Goal: Answer question/provide support: Share knowledge or assist other users

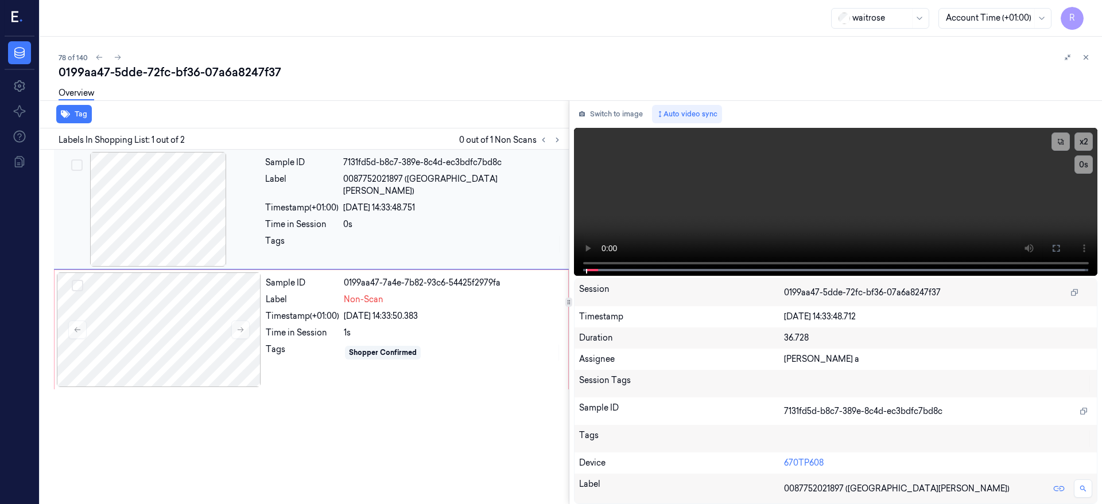
click at [531, 181] on div "0087752021897 ([GEOGRAPHIC_DATA][PERSON_NAME])" at bounding box center [452, 185] width 219 height 24
click at [1065, 247] on button at bounding box center [1056, 248] width 18 height 18
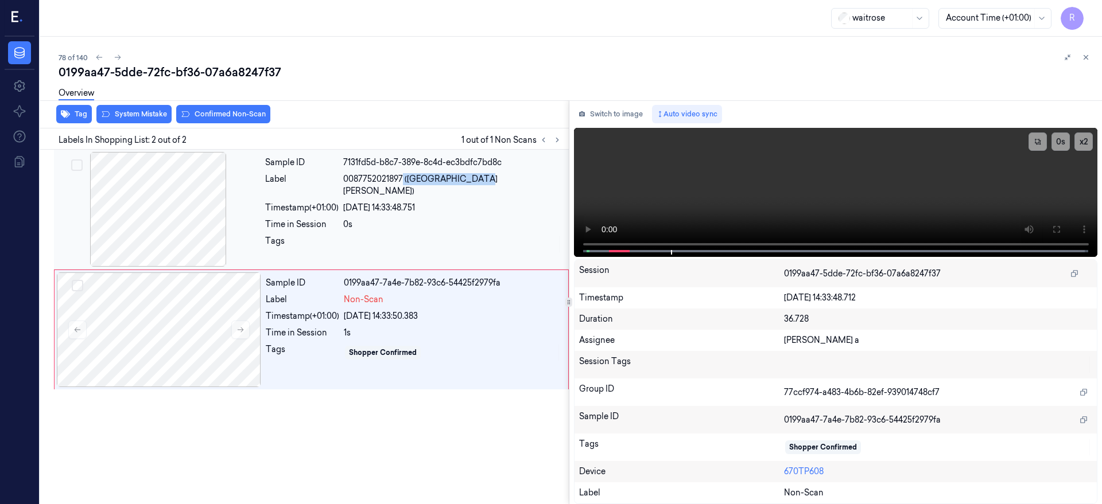
drag, startPoint x: 473, startPoint y: 177, endPoint x: 497, endPoint y: 177, distance: 24.7
click at [497, 177] on div "0087752021897 ([GEOGRAPHIC_DATA][PERSON_NAME])" at bounding box center [452, 185] width 219 height 24
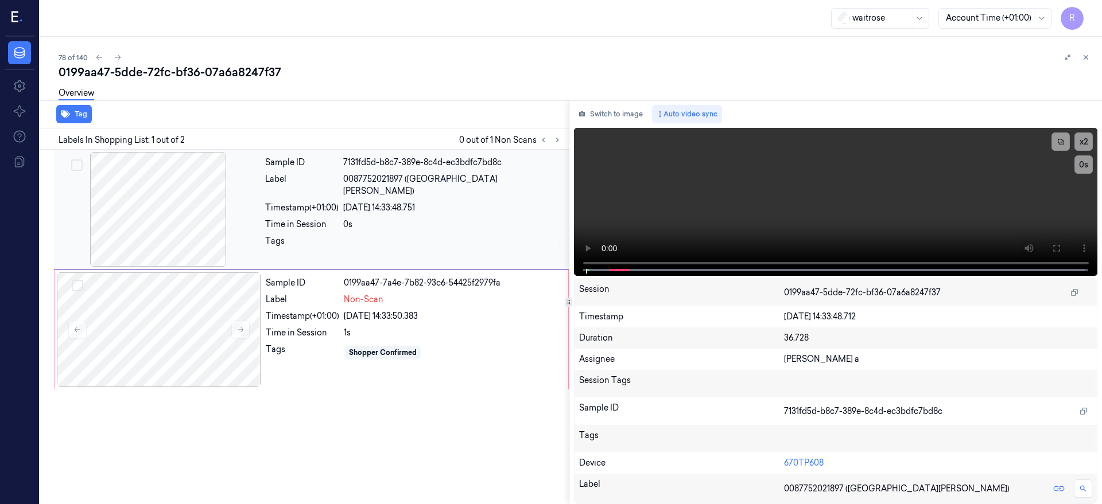
click at [165, 211] on div at bounding box center [158, 209] width 204 height 115
click at [1065, 249] on button at bounding box center [1056, 248] width 18 height 18
click at [146, 240] on div at bounding box center [158, 209] width 204 height 115
drag, startPoint x: 1088, startPoint y: 249, endPoint x: 1079, endPoint y: 341, distance: 92.3
click at [1065, 248] on button at bounding box center [1056, 248] width 18 height 18
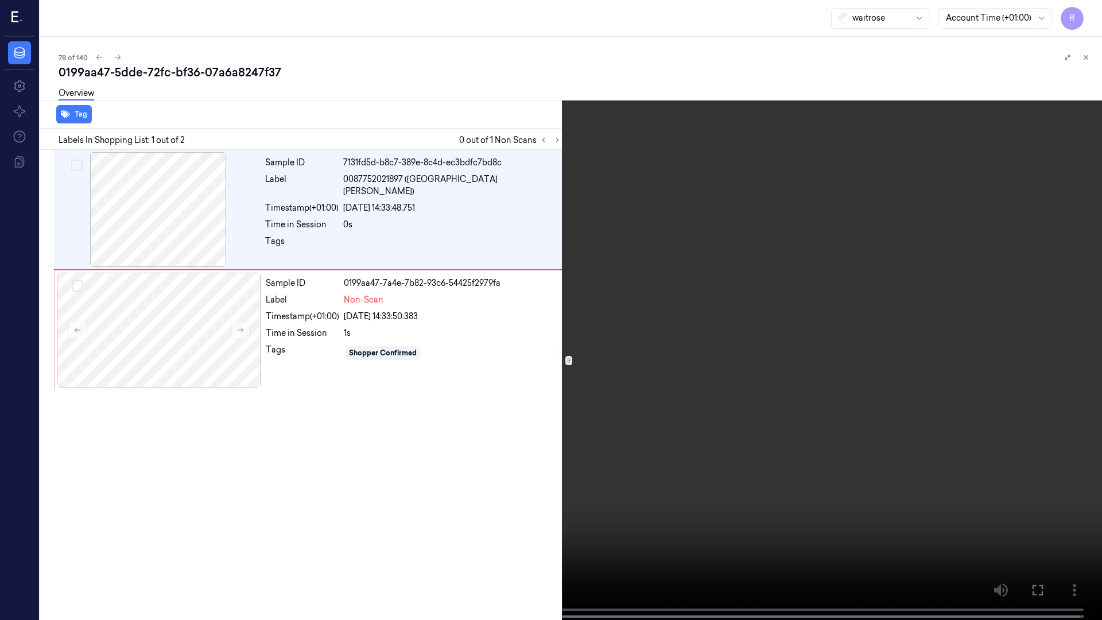
click at [849, 312] on video at bounding box center [551, 311] width 1102 height 622
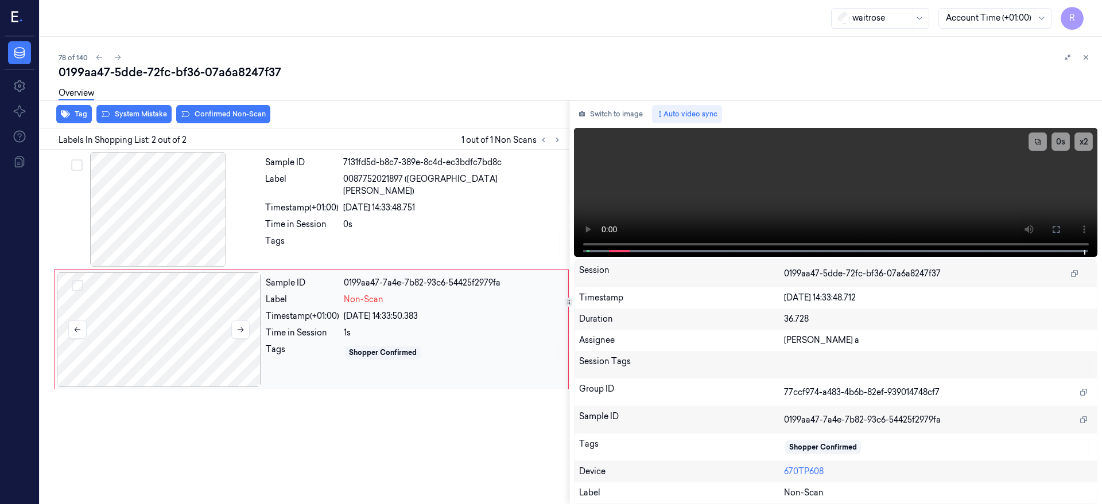
drag, startPoint x: 166, startPoint y: 337, endPoint x: 175, endPoint y: 335, distance: 9.5
click at [167, 337] on div at bounding box center [159, 330] width 204 height 115
